Goal: Information Seeking & Learning: Learn about a topic

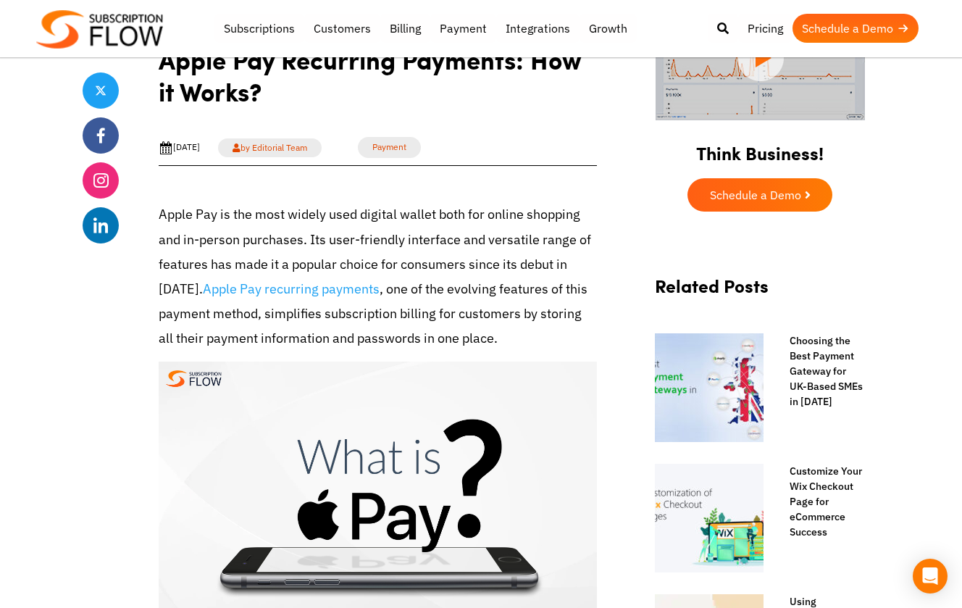
scroll to position [424, 0]
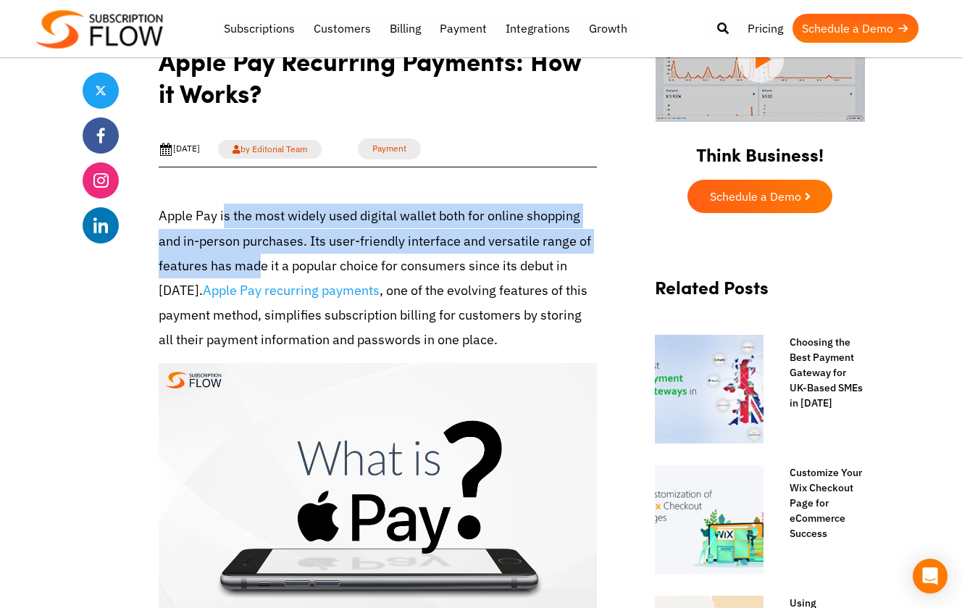
drag, startPoint x: 223, startPoint y: 218, endPoint x: 260, endPoint y: 265, distance: 59.8
click at [260, 265] on p "Apple Pay is the most widely used digital wallet both for online shopping and i…" at bounding box center [378, 277] width 438 height 148
click at [434, 275] on p "Apple Pay is the most widely used digital wallet both for online shopping and i…" at bounding box center [378, 277] width 438 height 148
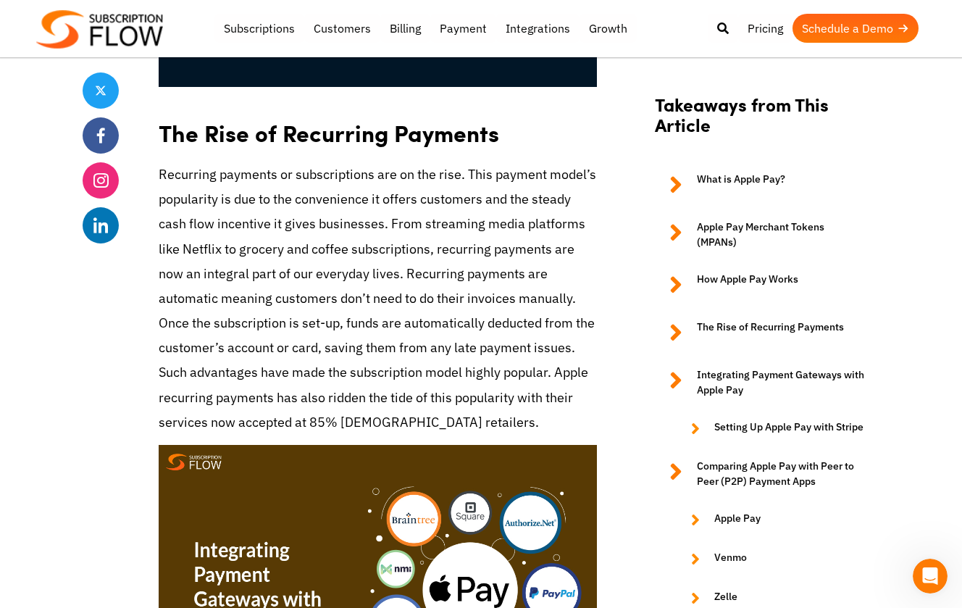
scroll to position [2573, 0]
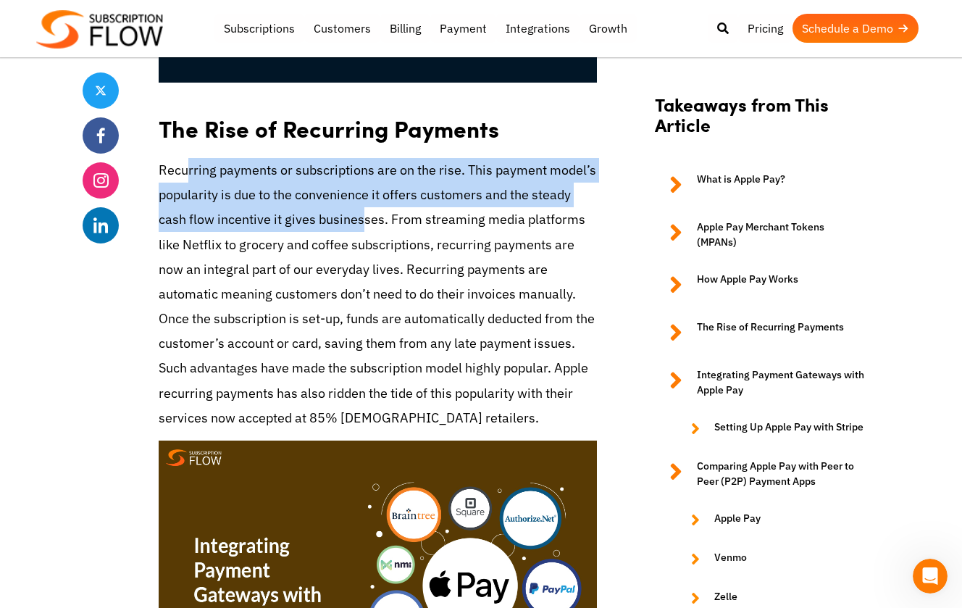
drag, startPoint x: 188, startPoint y: 157, endPoint x: 362, endPoint y: 212, distance: 182.3
click at [362, 212] on p "Recurring payments or subscriptions are on the rise. This payment model’s popul…" at bounding box center [378, 294] width 438 height 272
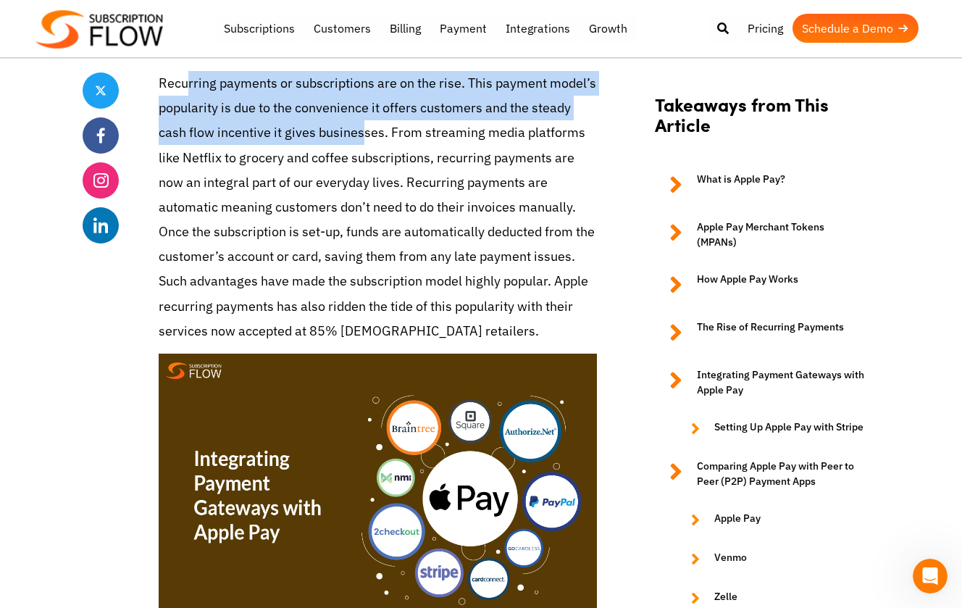
scroll to position [2663, 0]
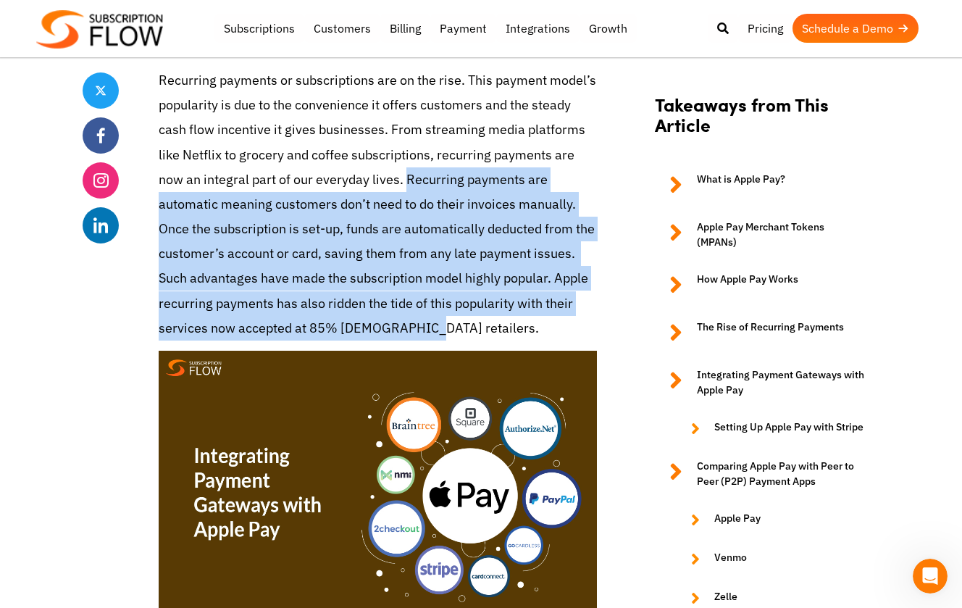
drag, startPoint x: 408, startPoint y: 164, endPoint x: 450, endPoint y: 316, distance: 157.6
click at [450, 316] on p "Recurring payments or subscriptions are on the rise. This payment model’s popul…" at bounding box center [378, 204] width 438 height 272
click at [465, 322] on p "Recurring payments or subscriptions are on the rise. This payment model’s popul…" at bounding box center [378, 204] width 438 height 272
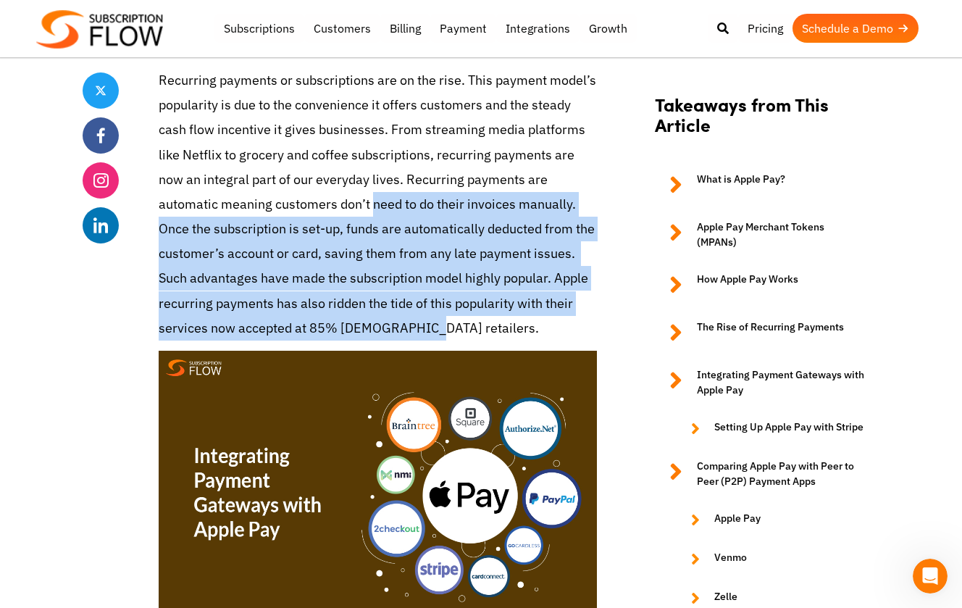
drag, startPoint x: 465, startPoint y: 322, endPoint x: 371, endPoint y: 197, distance: 156.1
click at [371, 197] on p "Recurring payments or subscriptions are on the rise. This payment model’s popul…" at bounding box center [378, 204] width 438 height 272
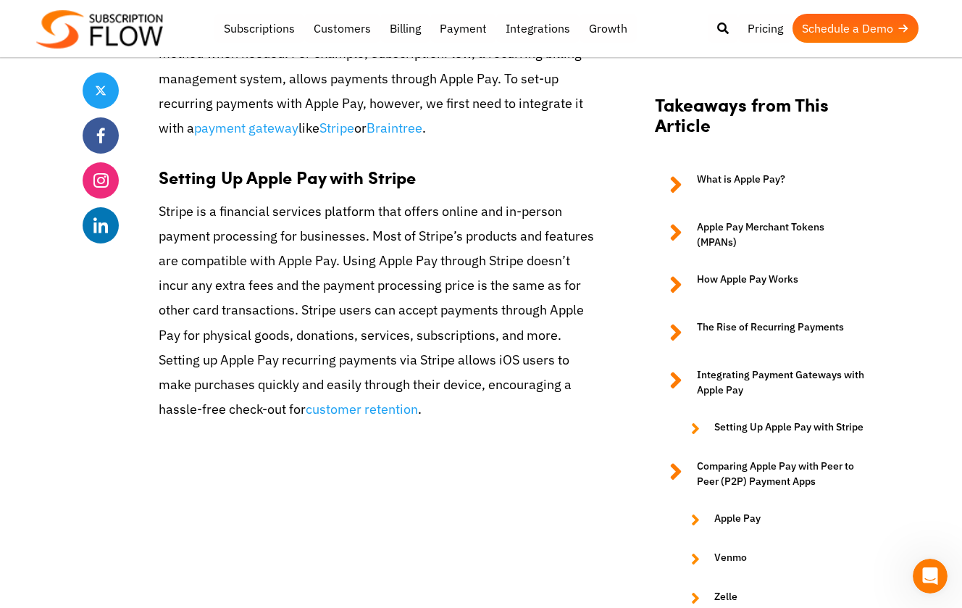
scroll to position [3949, 0]
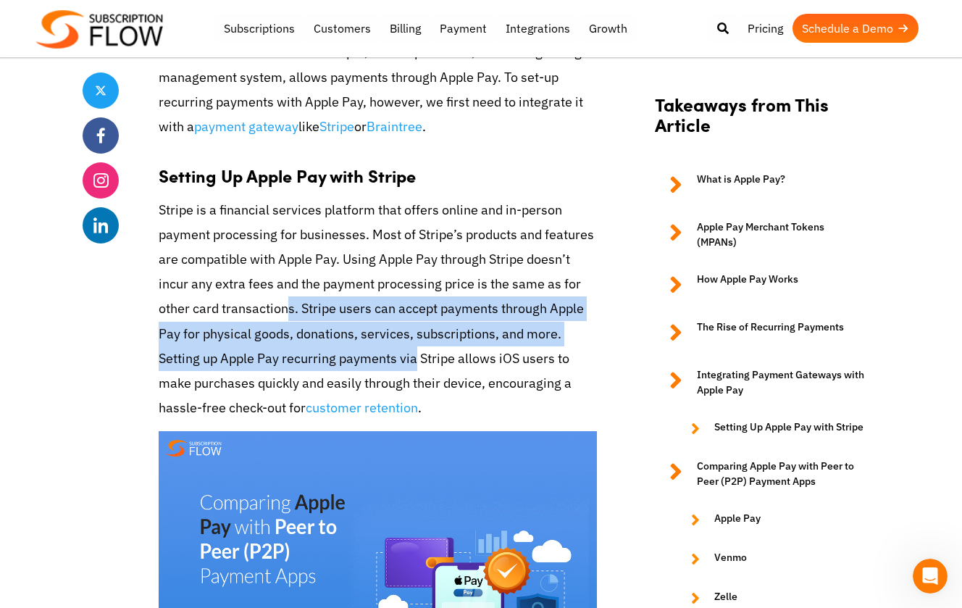
drag, startPoint x: 290, startPoint y: 295, endPoint x: 414, endPoint y: 344, distance: 133.0
click at [414, 344] on p "Stripe is a financial services platform that offers online and in-person paymen…" at bounding box center [378, 309] width 438 height 223
click at [478, 384] on p "Stripe is a financial services platform that offers online and in-person paymen…" at bounding box center [378, 309] width 438 height 223
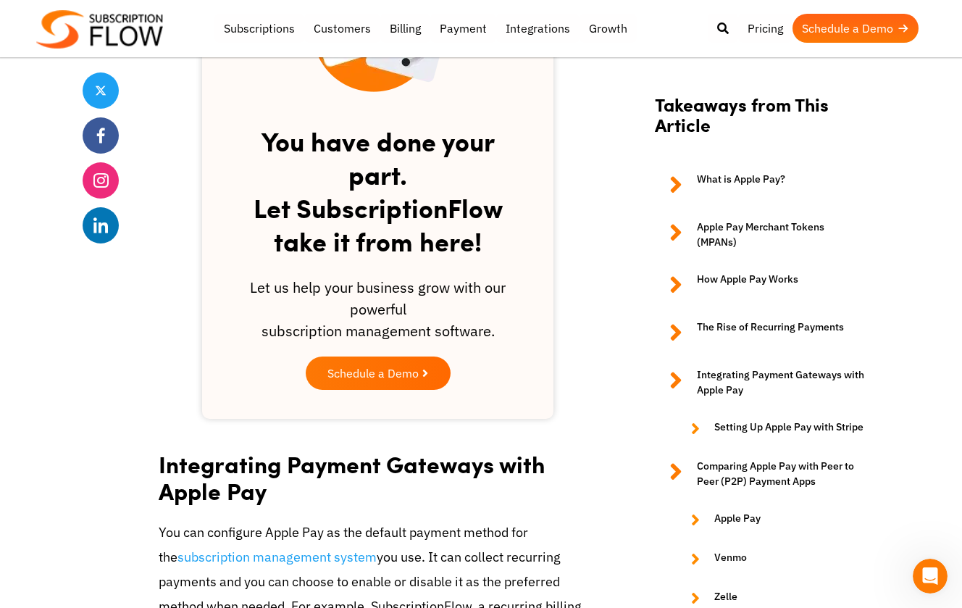
scroll to position [3395, 0]
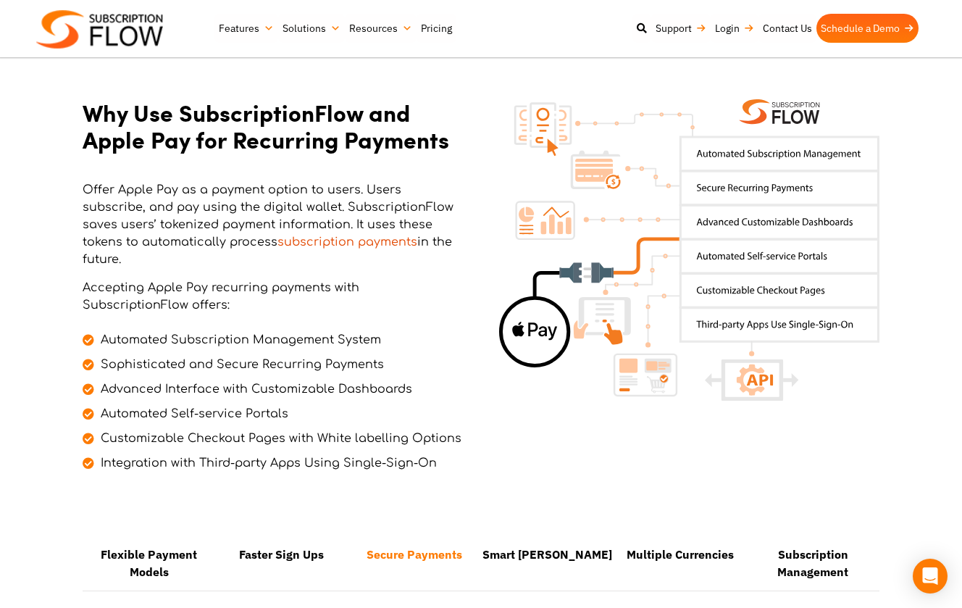
scroll to position [456, 0]
